Goal: Task Accomplishment & Management: Manage account settings

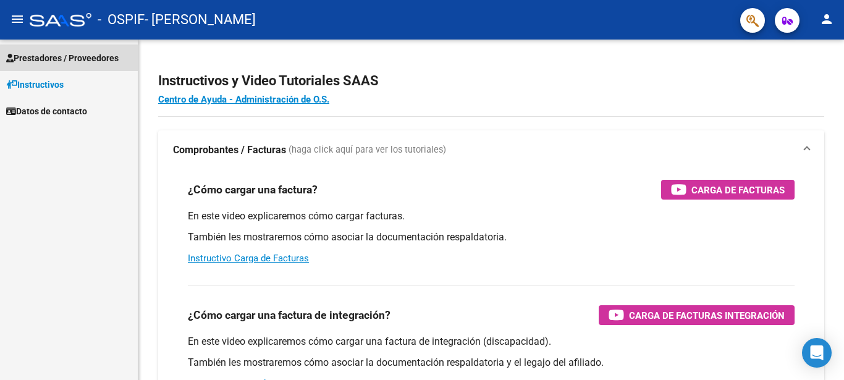
click at [55, 59] on span "Prestadores / Proveedores" at bounding box center [62, 58] width 112 height 14
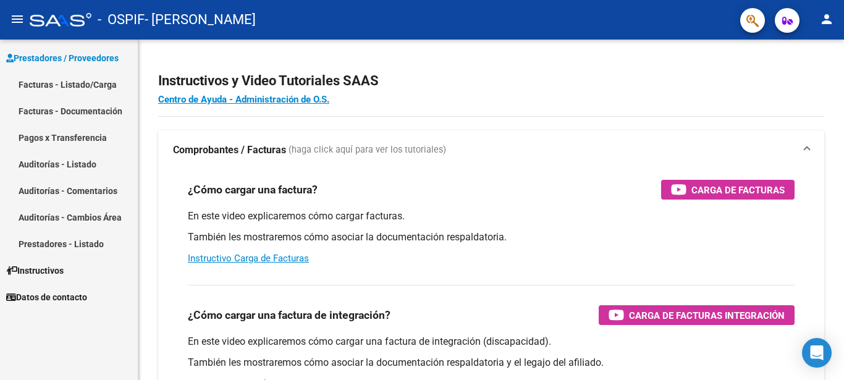
click at [72, 85] on link "Facturas - Listado/Carga" at bounding box center [69, 84] width 138 height 27
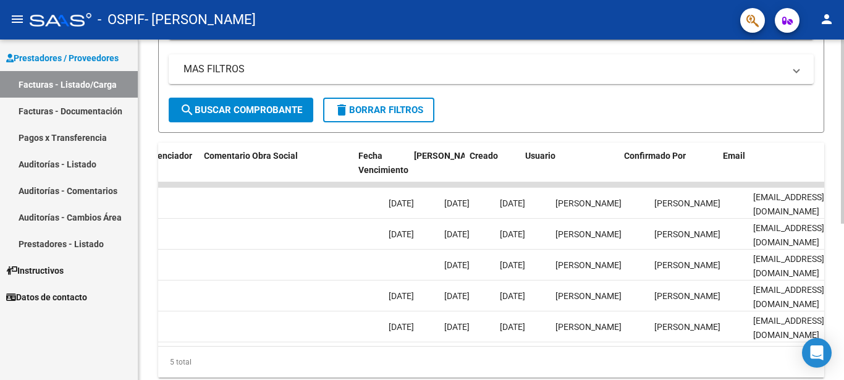
scroll to position [0, 1938]
